Goal: Find specific page/section: Find specific page/section

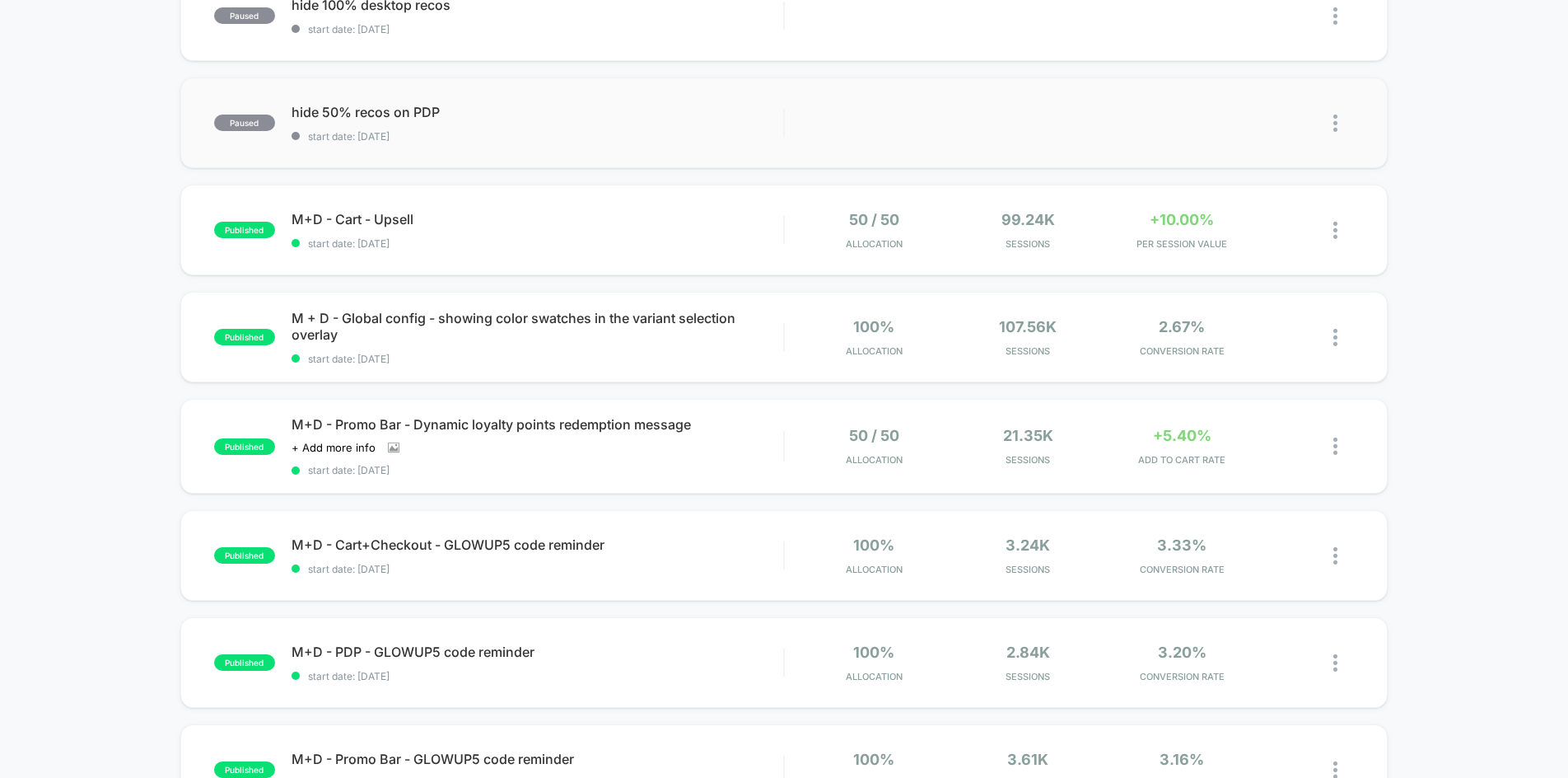
scroll to position [210, 0]
click at [1333, 236] on img at bounding box center [1335, 229] width 5 height 17
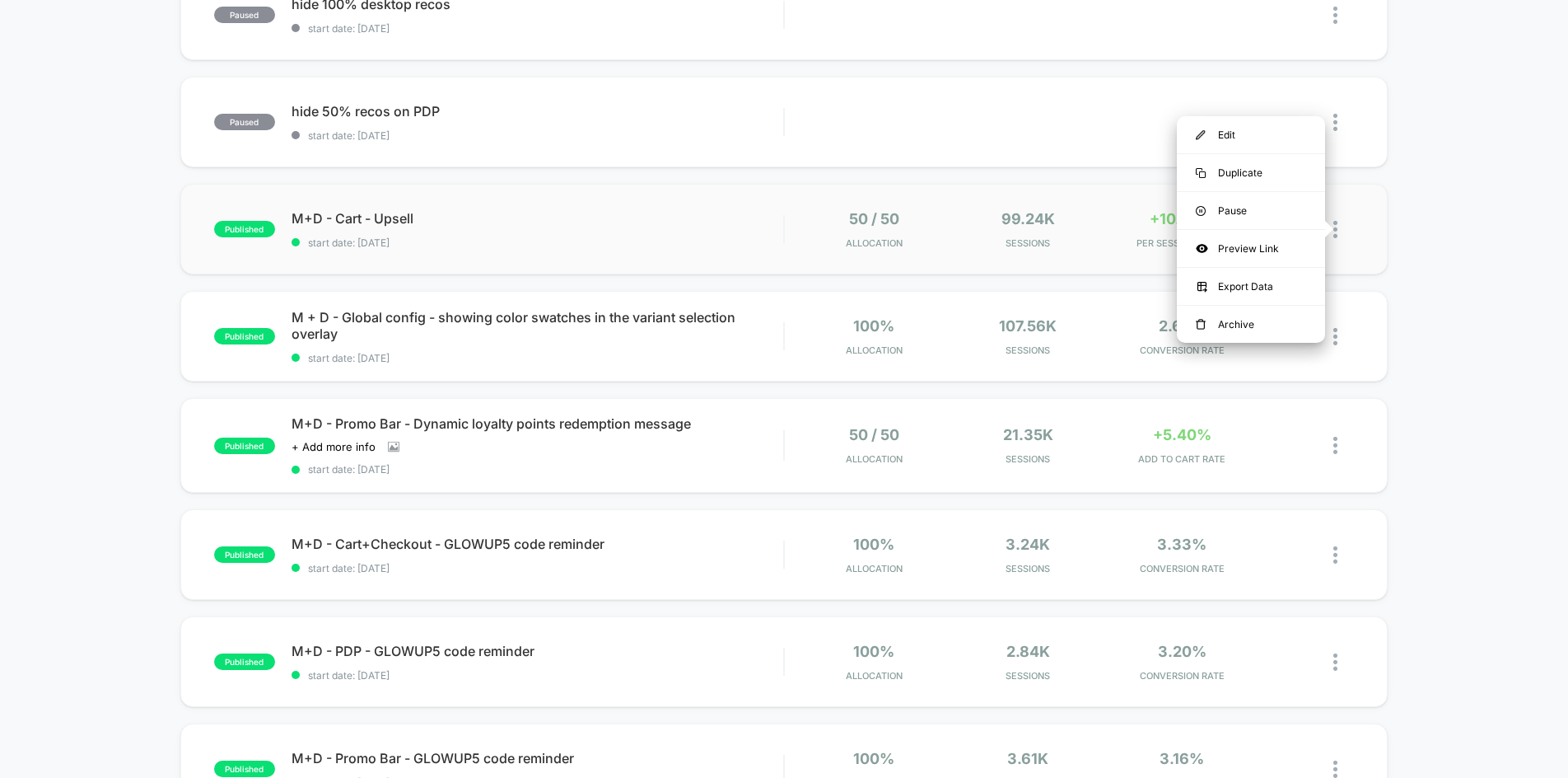
click at [1374, 237] on div "published M+D - Cart - Upsell start date: [DATE] 50 / 50 Allocation 99.24k Sess…" at bounding box center [784, 229] width 1207 height 90
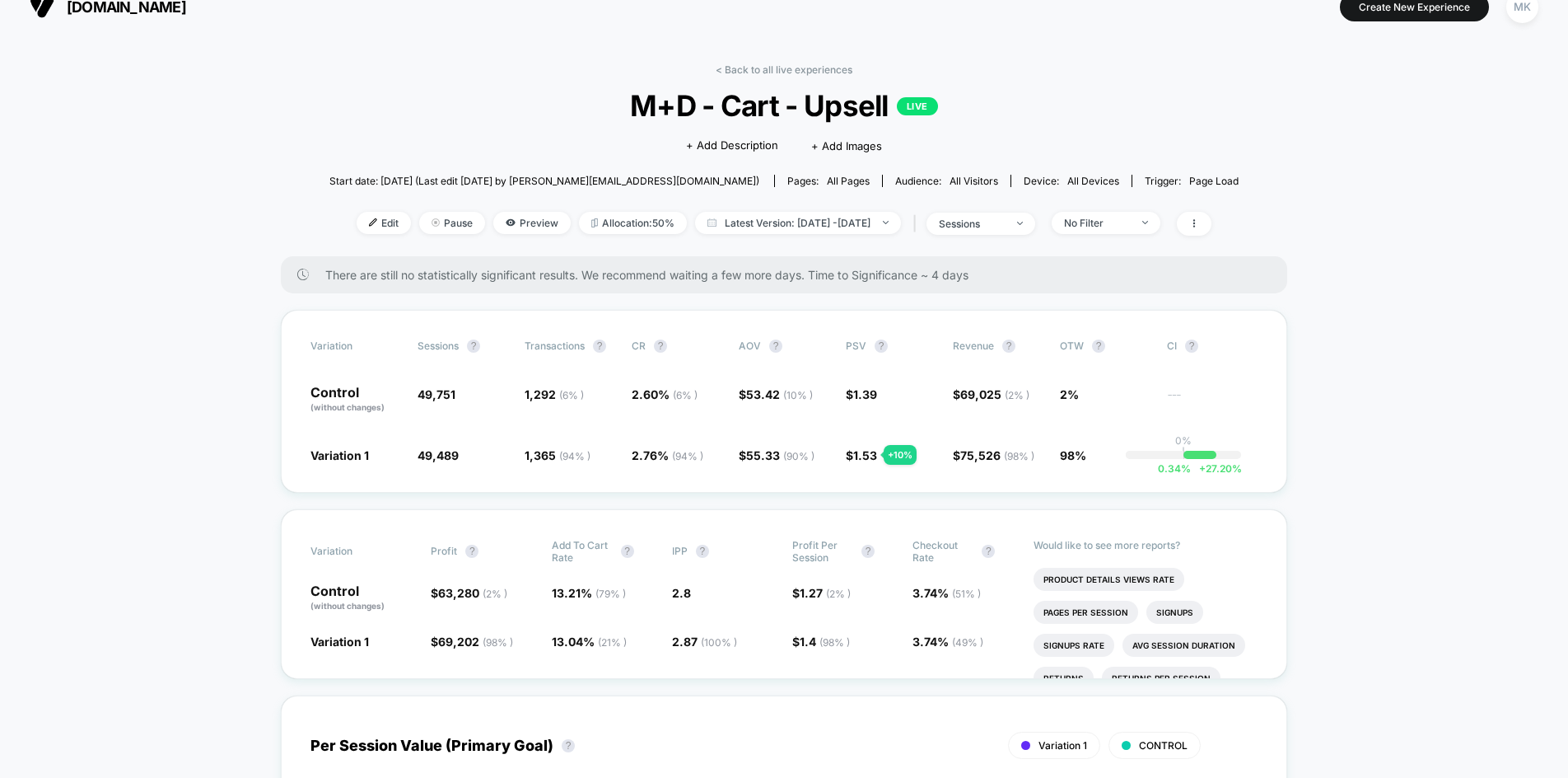
scroll to position [22, 0]
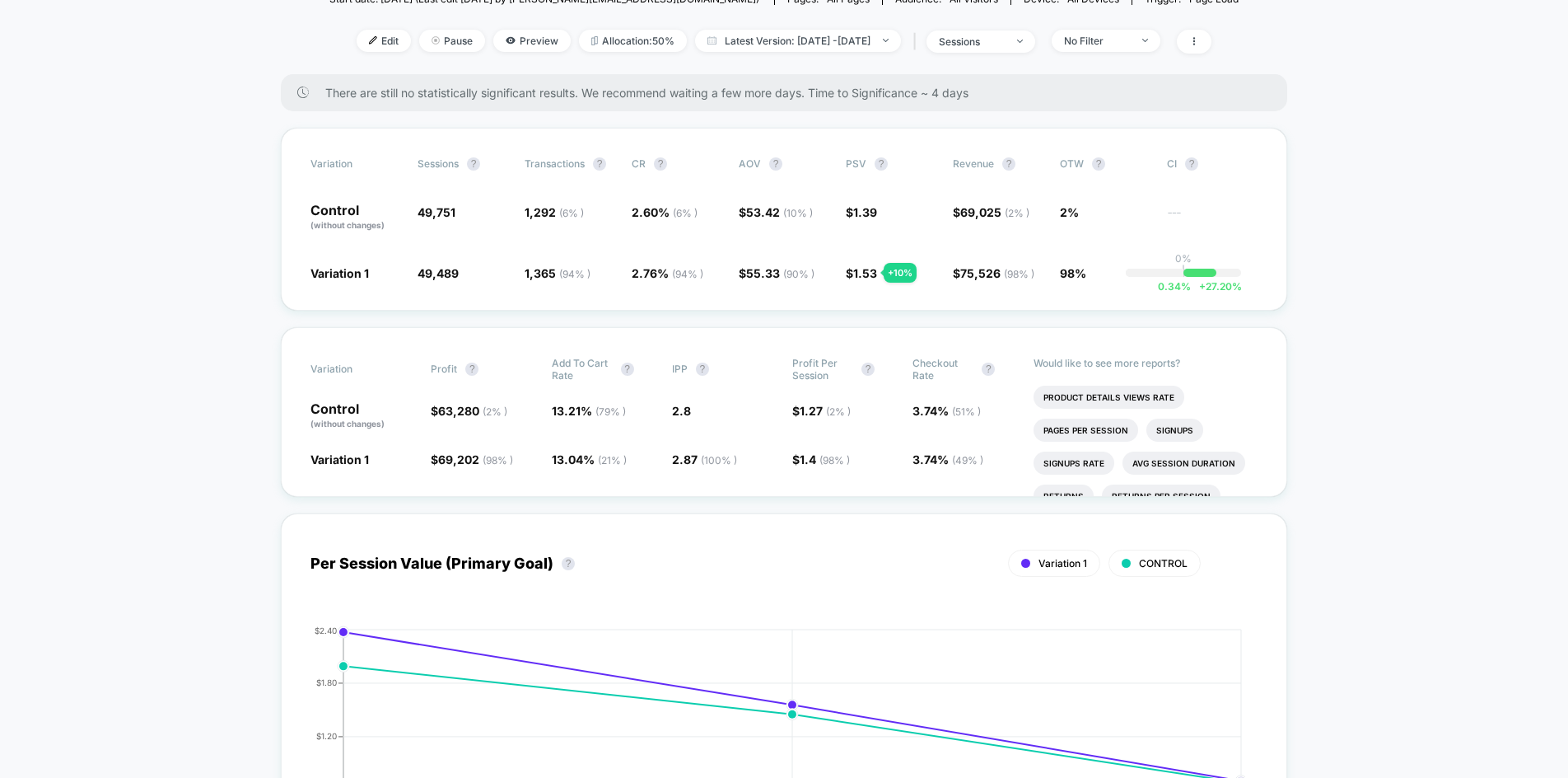
scroll to position [203, 0]
